Goal: Check status: Check status

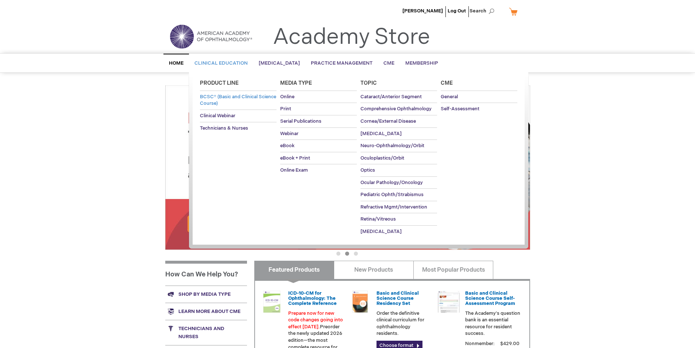
click at [235, 96] on span "BCSC® (Basic and Clinical Science Course)" at bounding box center [238, 100] width 76 height 13
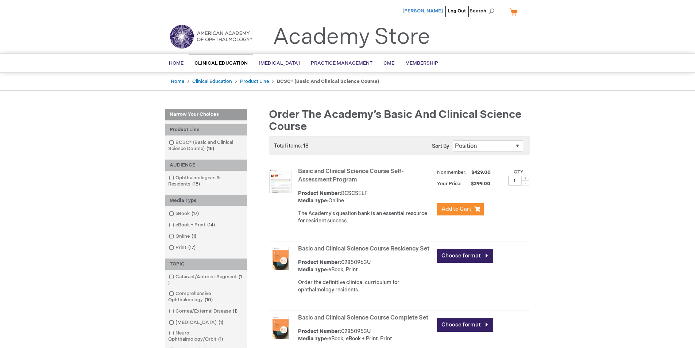
click at [425, 10] on span "[PERSON_NAME]" at bounding box center [423, 11] width 41 height 6
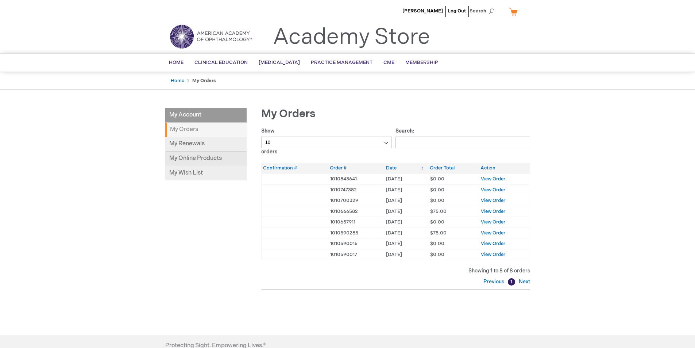
click at [199, 154] on link "My Online Products" at bounding box center [205, 159] width 81 height 15
